Goal: Navigation & Orientation: Find specific page/section

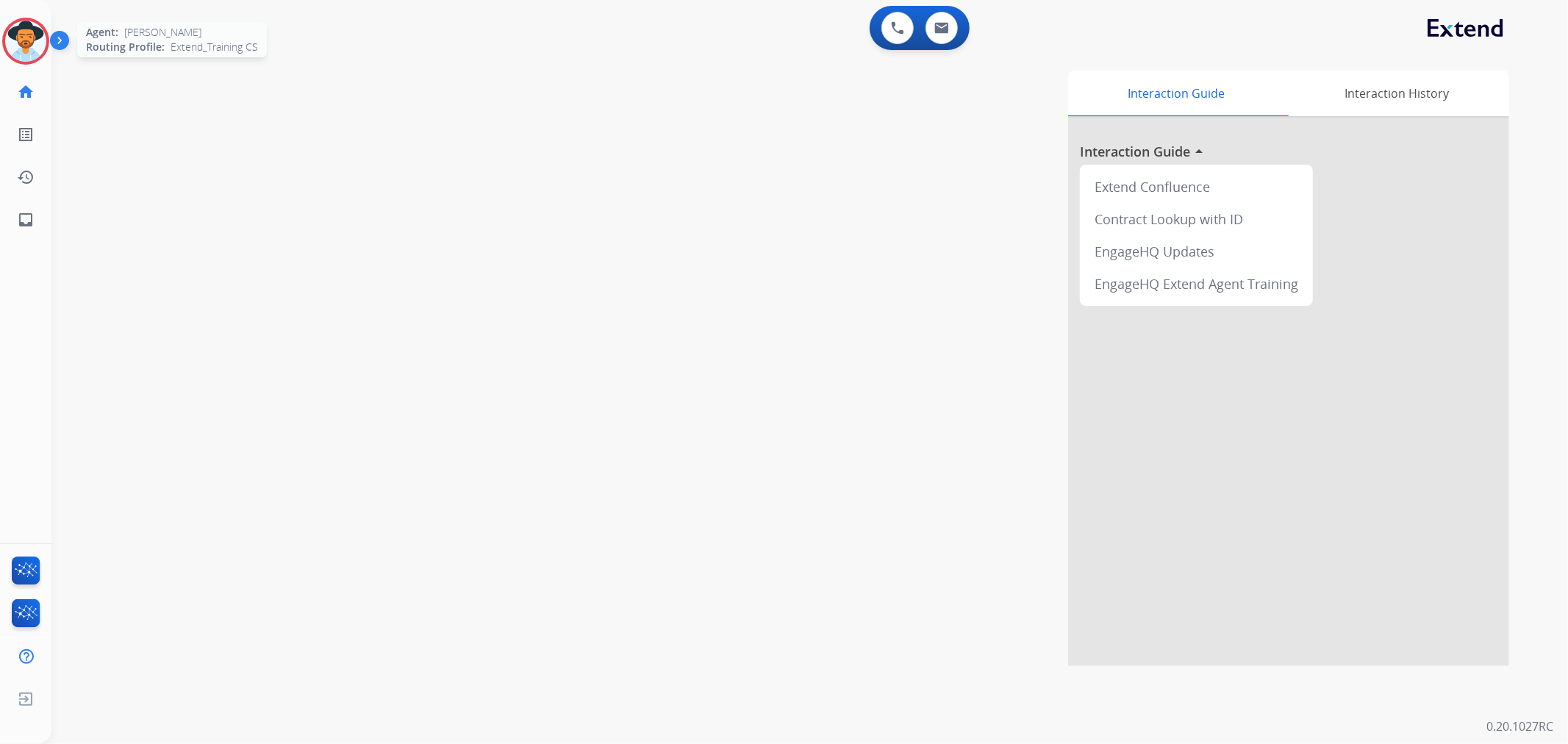
click at [30, 52] on img at bounding box center [25, 41] width 41 height 41
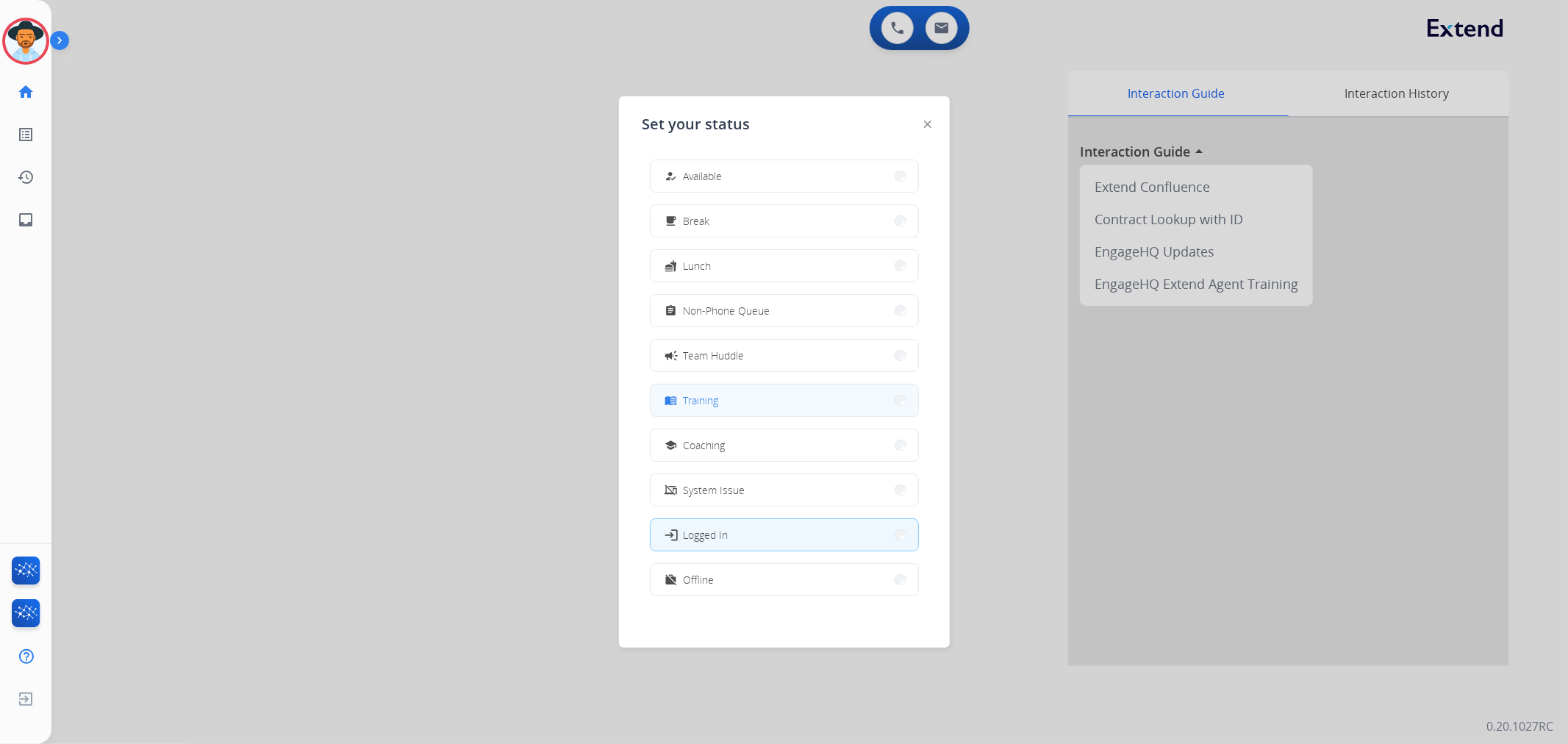
click at [731, 398] on button "menu_book Training" at bounding box center [784, 401] width 268 height 32
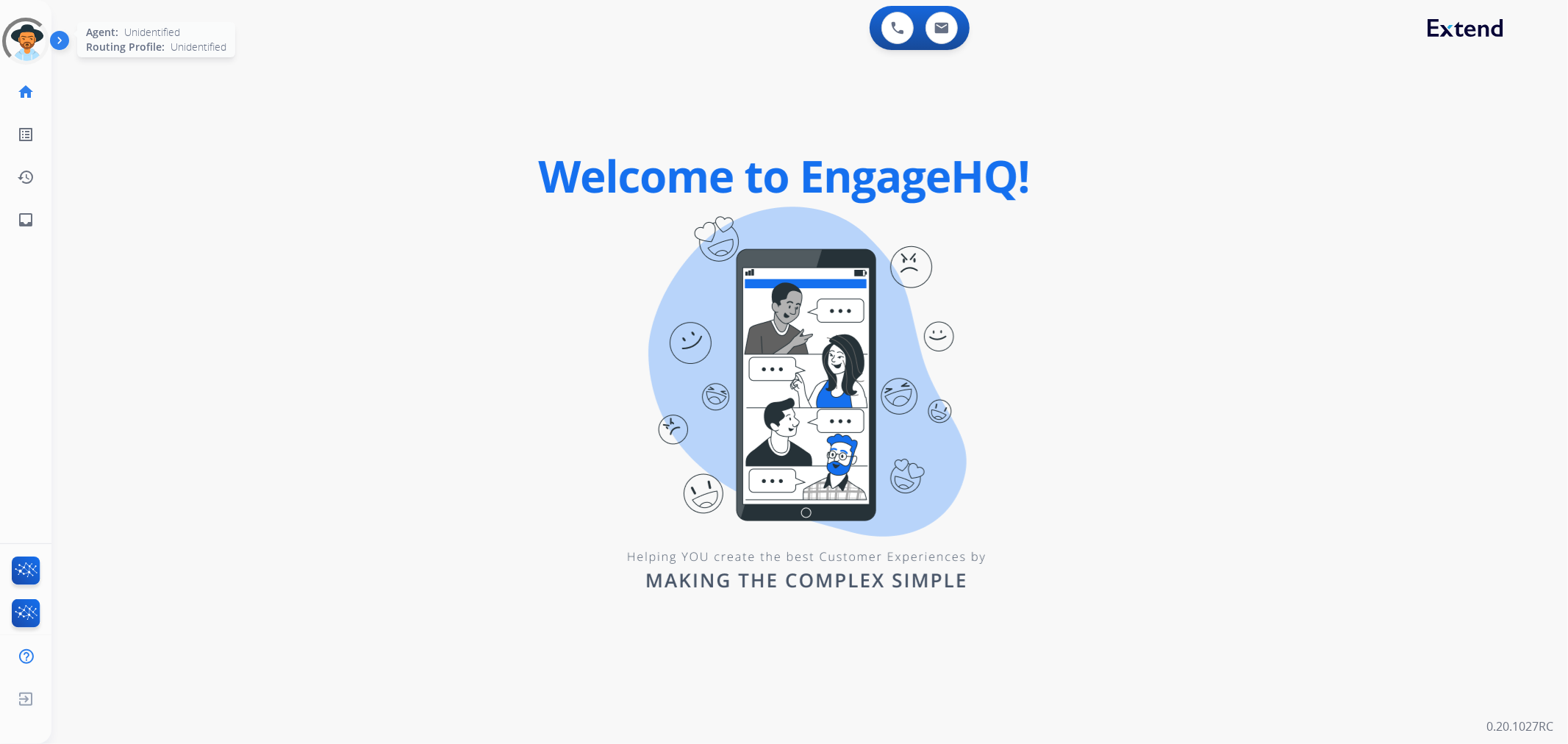
click at [22, 43] on div at bounding box center [25, 41] width 47 height 47
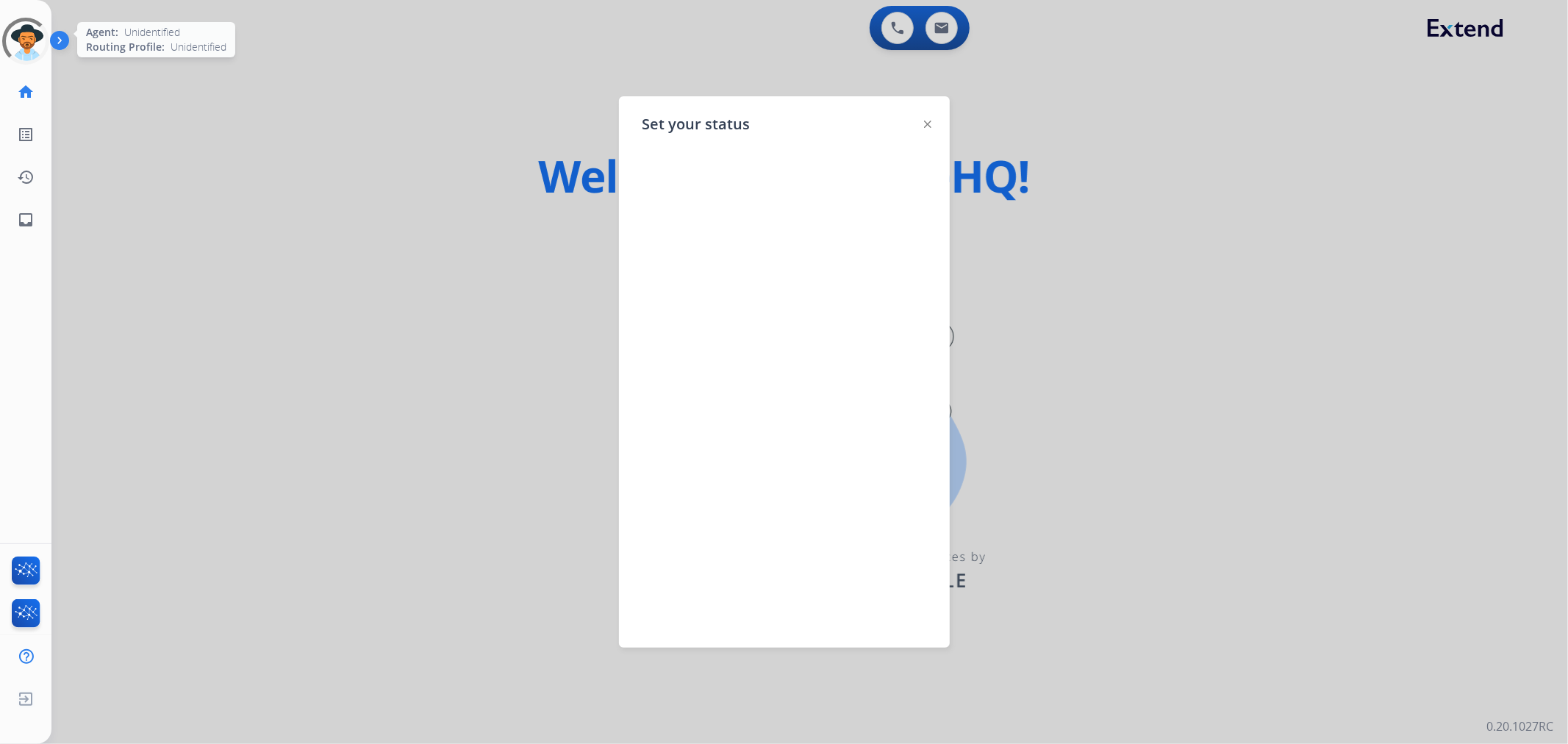
click at [33, 41] on div at bounding box center [25, 41] width 47 height 47
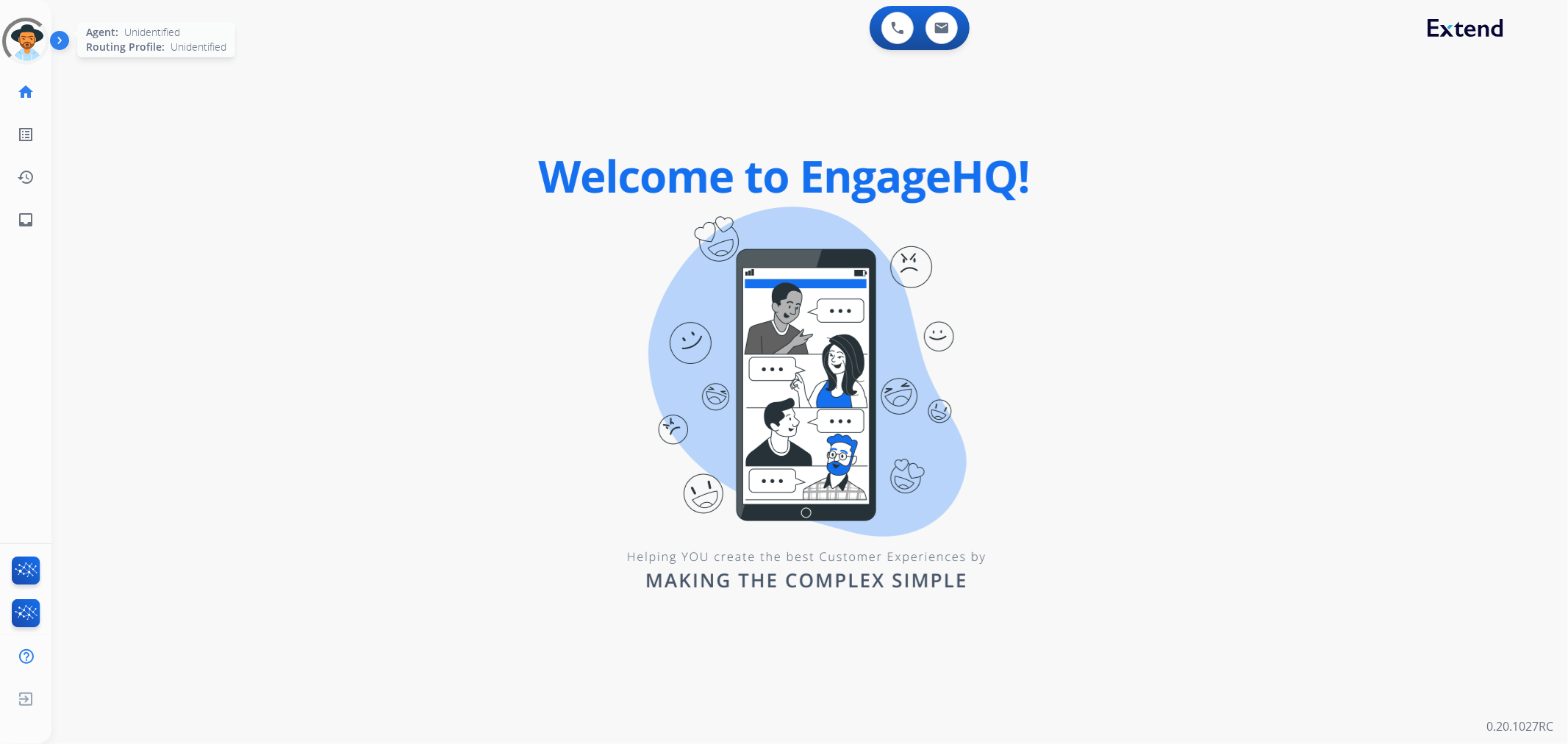
click at [33, 41] on div at bounding box center [25, 41] width 53 height 53
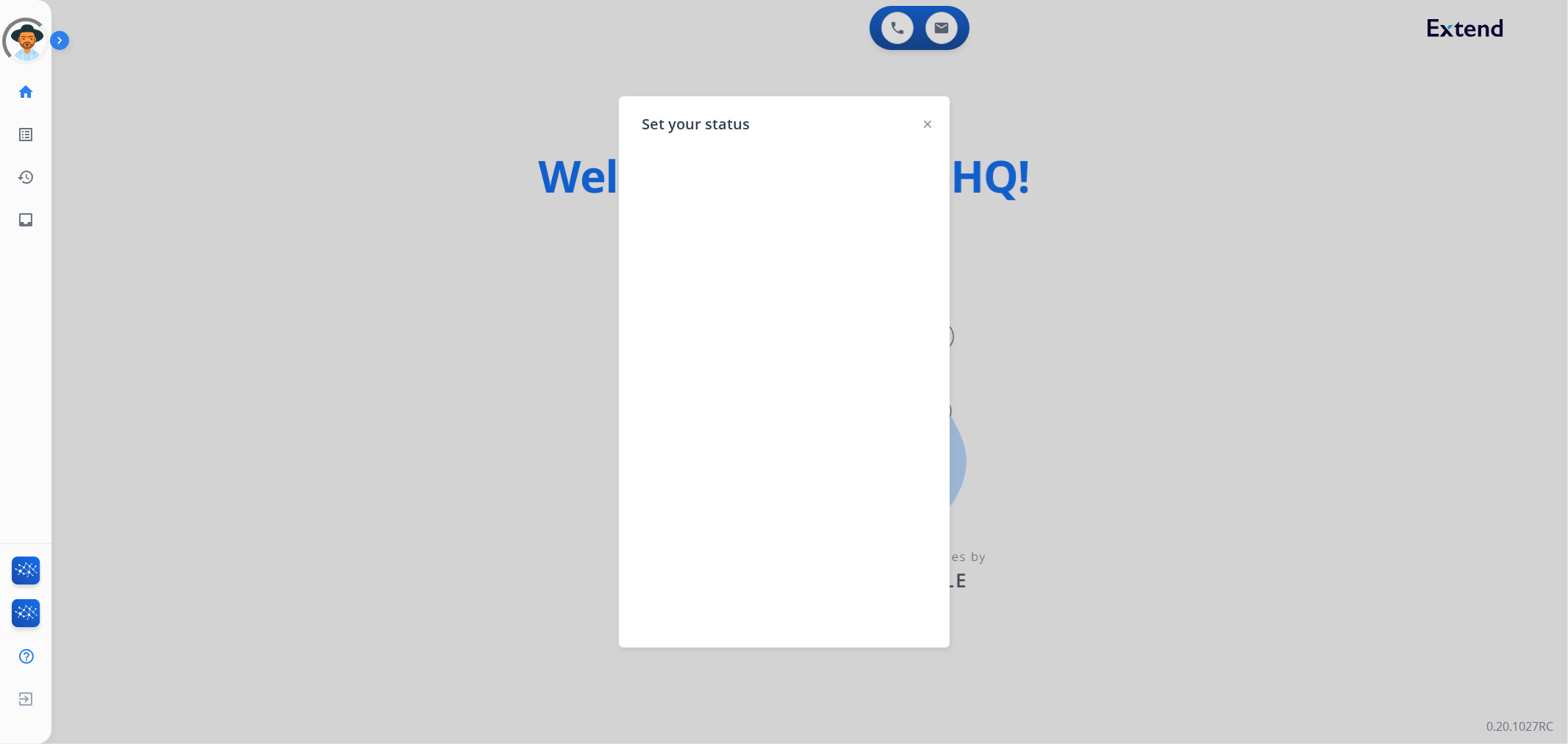
click at [927, 127] on img at bounding box center [927, 123] width 7 height 7
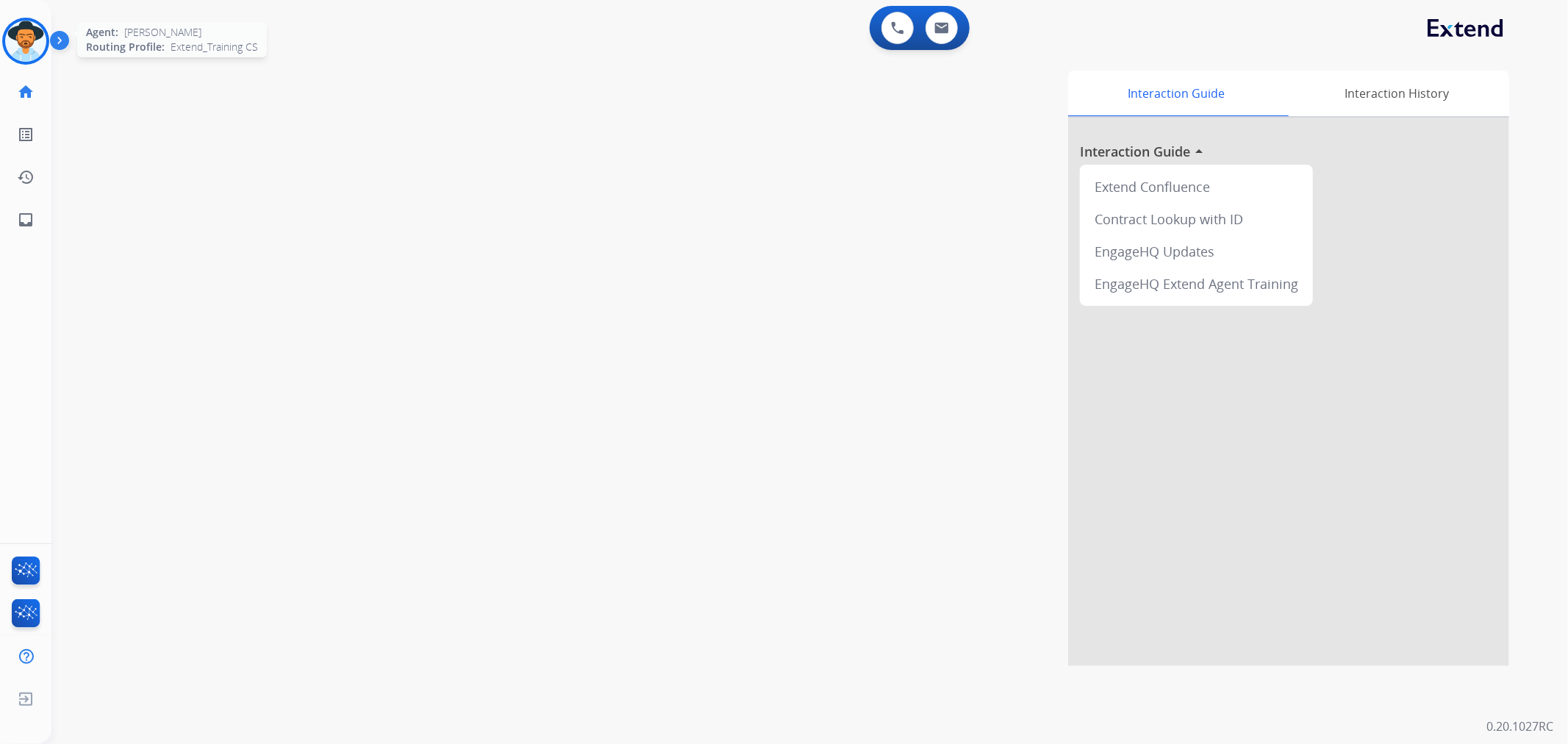
click at [24, 38] on img at bounding box center [25, 41] width 41 height 41
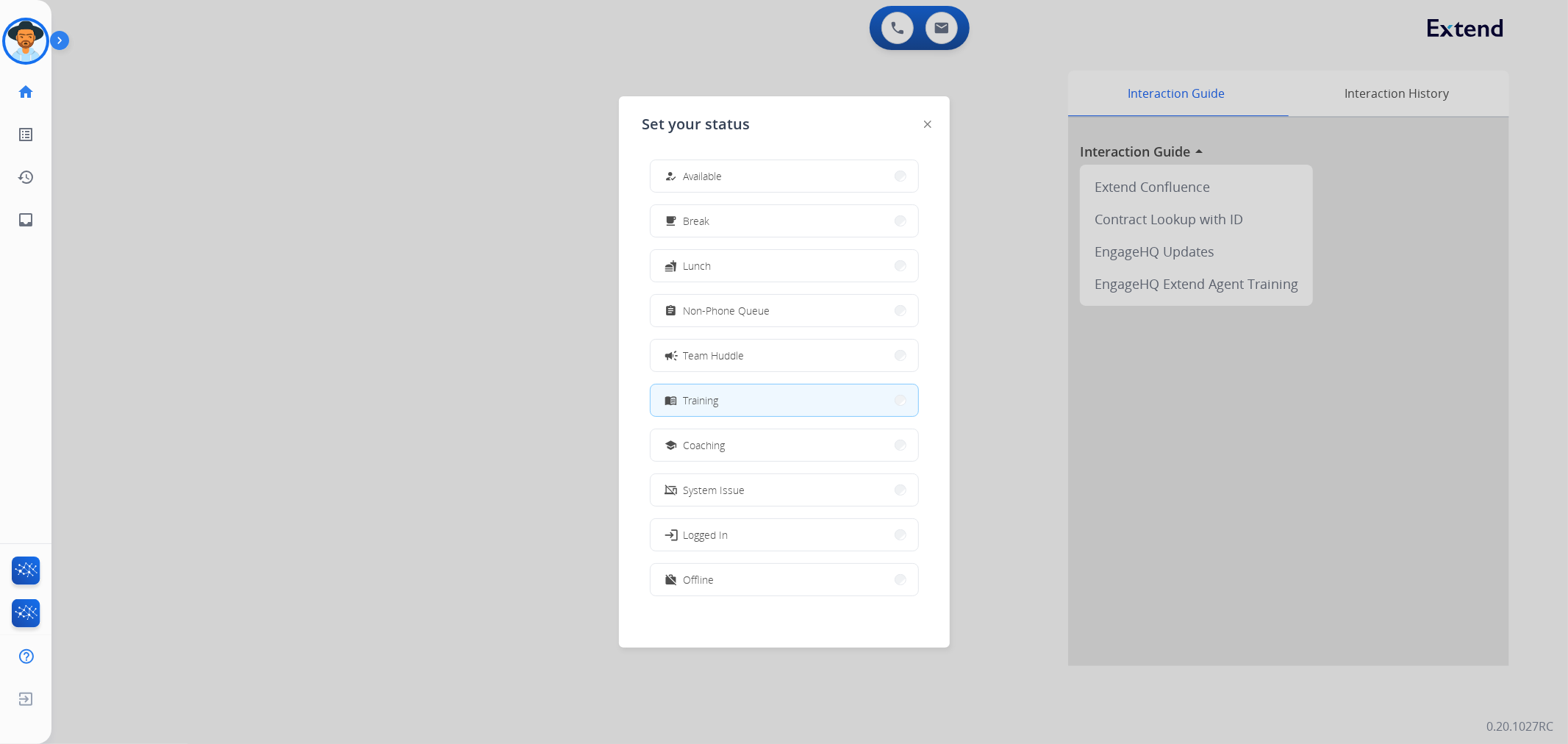
click at [775, 407] on button "menu_book Training" at bounding box center [784, 401] width 268 height 32
